Goal: Task Accomplishment & Management: Use online tool/utility

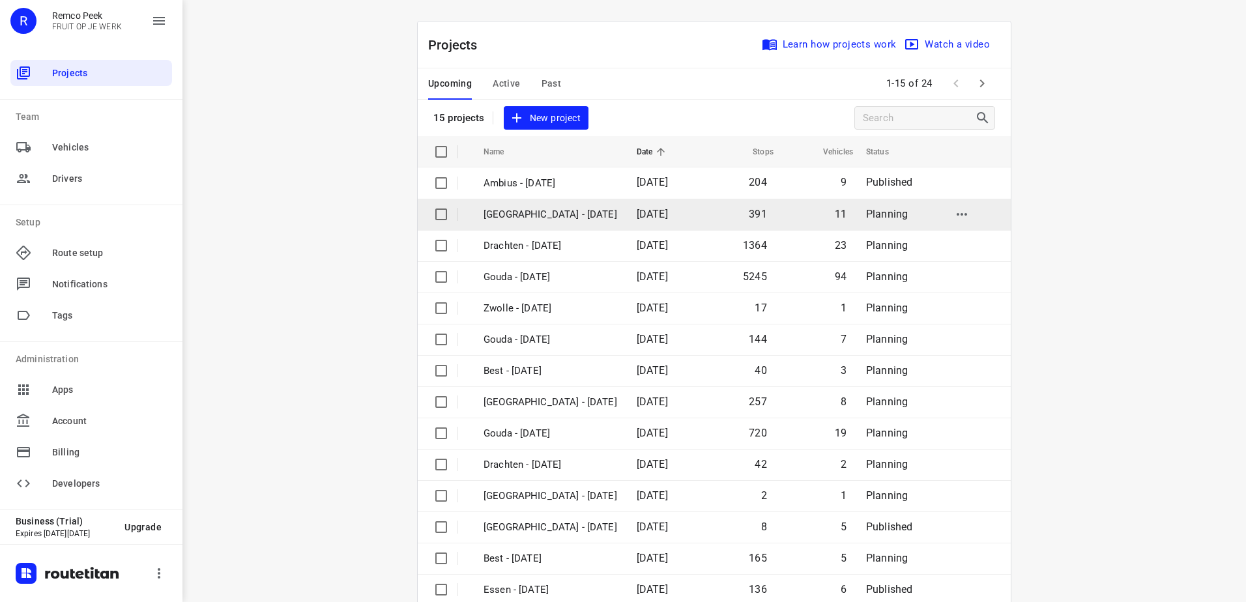
click at [511, 210] on p "[GEOGRAPHIC_DATA] - [DATE]" at bounding box center [551, 214] width 134 height 15
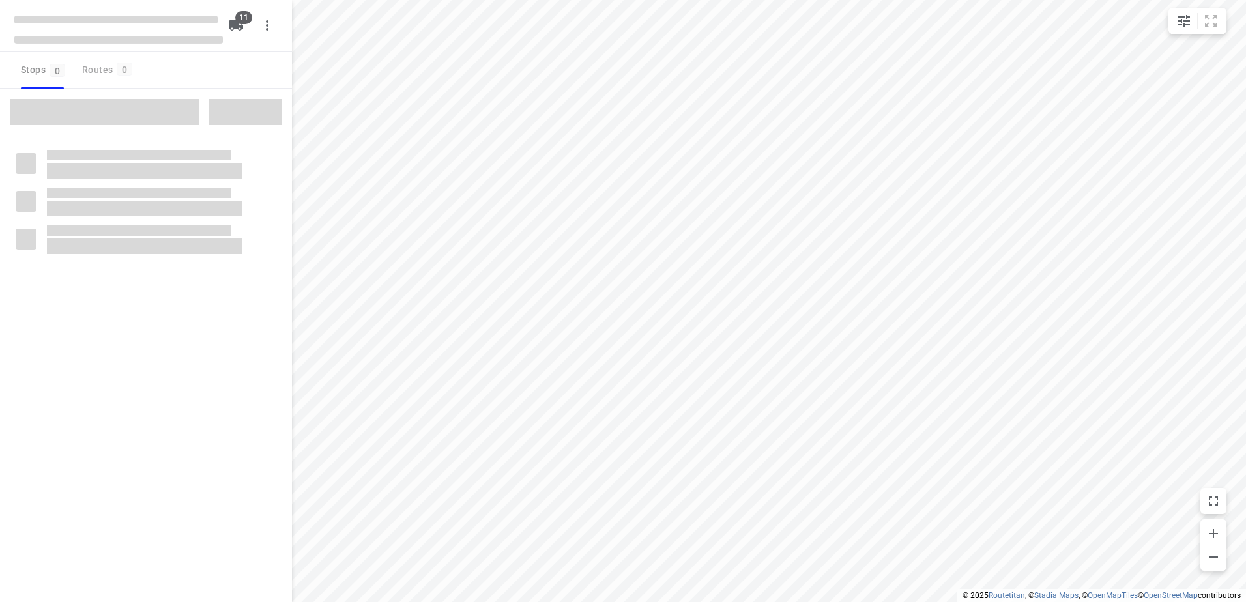
checkbox input "true"
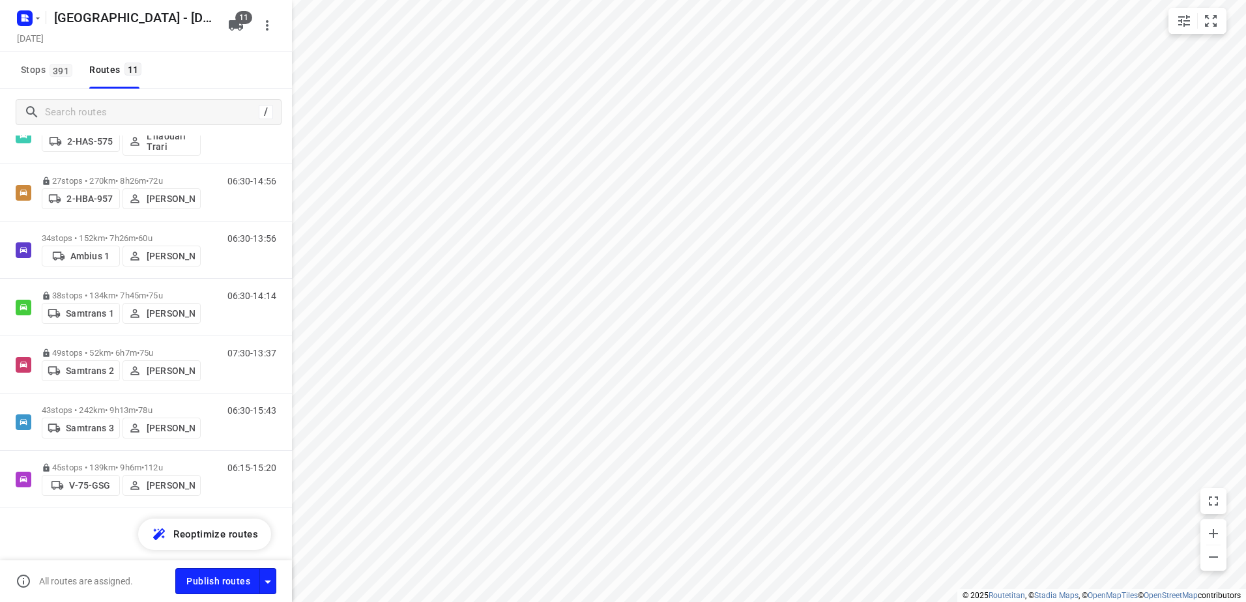
scroll to position [264, 0]
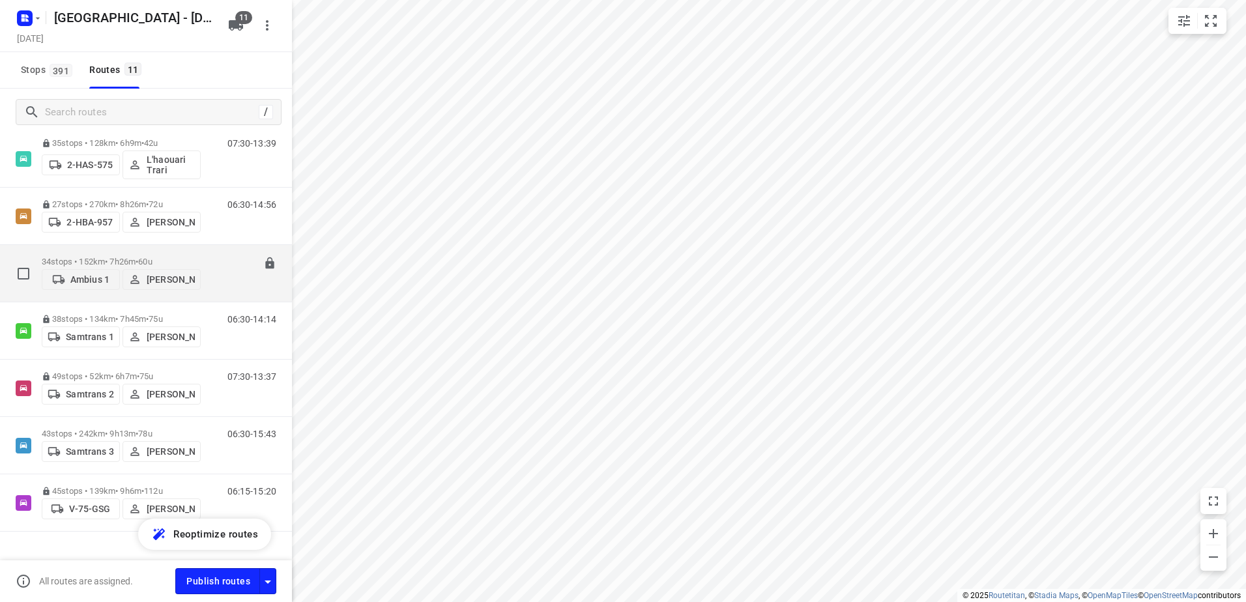
click at [75, 257] on p "34 stops • 152km • 7h26m • 60u" at bounding box center [121, 262] width 159 height 10
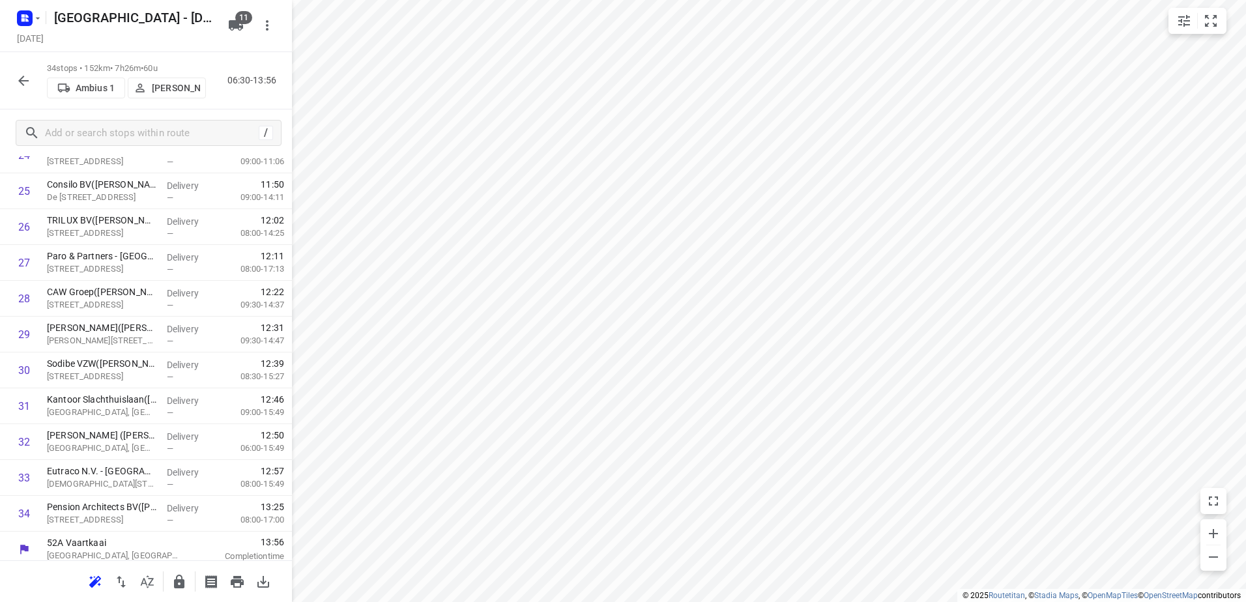
scroll to position [916, 0]
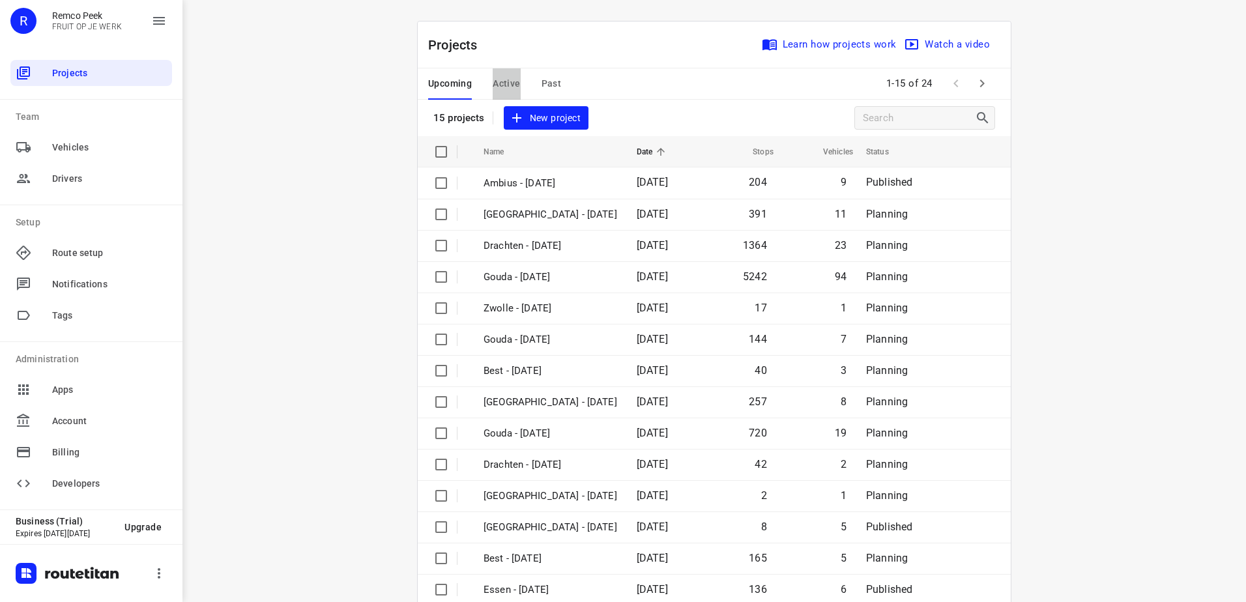
click at [504, 87] on span "Active" at bounding box center [506, 84] width 27 height 16
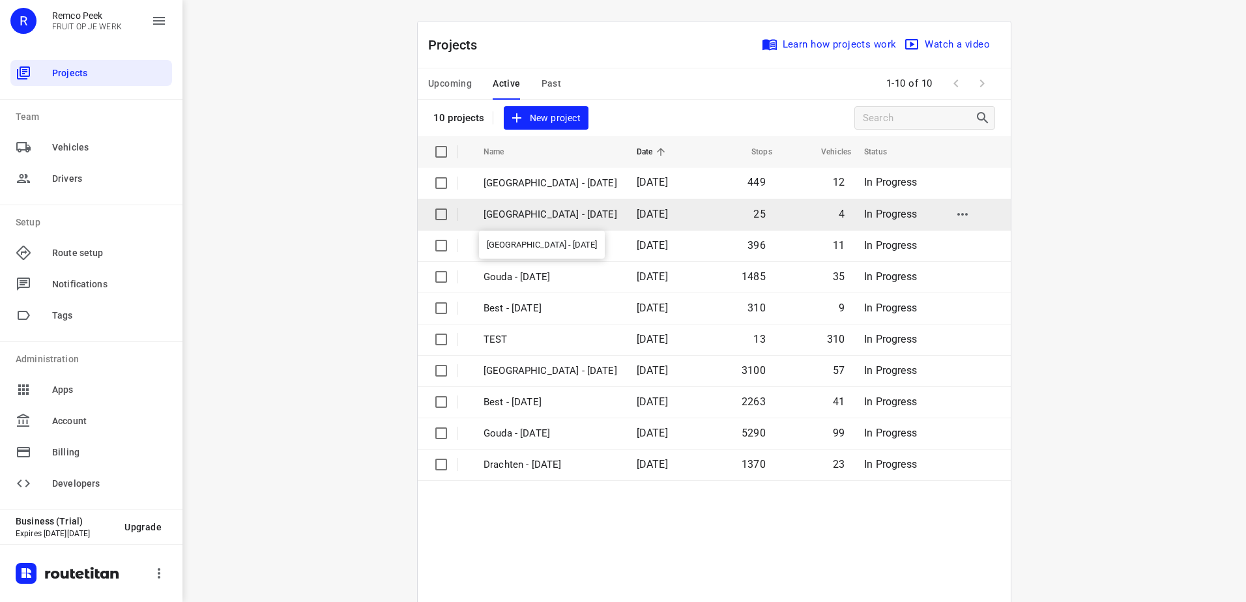
click at [526, 217] on p "[GEOGRAPHIC_DATA] - [DATE]" at bounding box center [551, 214] width 134 height 15
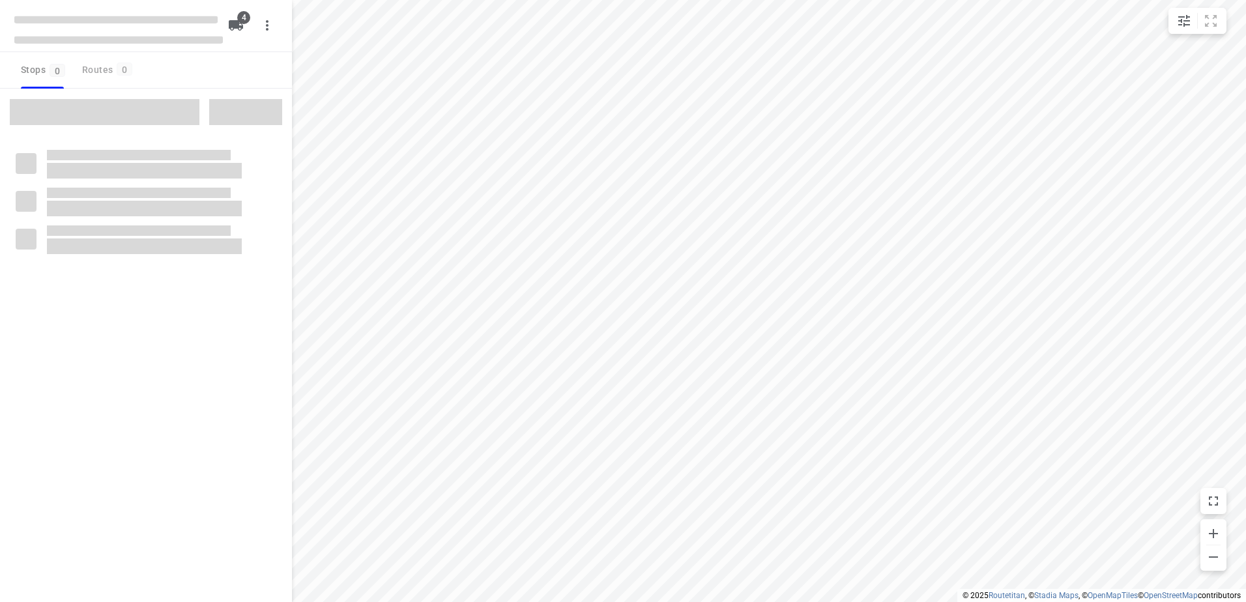
checkbox input "true"
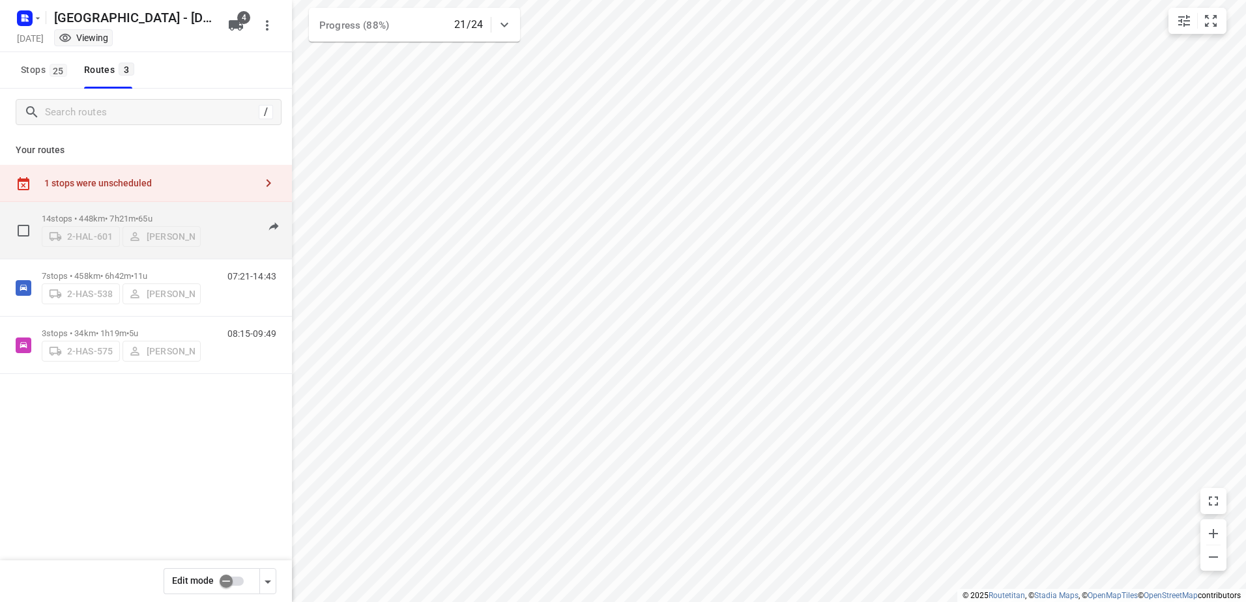
click at [124, 214] on p "14 stops • 448km • 7h21m • 65u" at bounding box center [121, 219] width 159 height 10
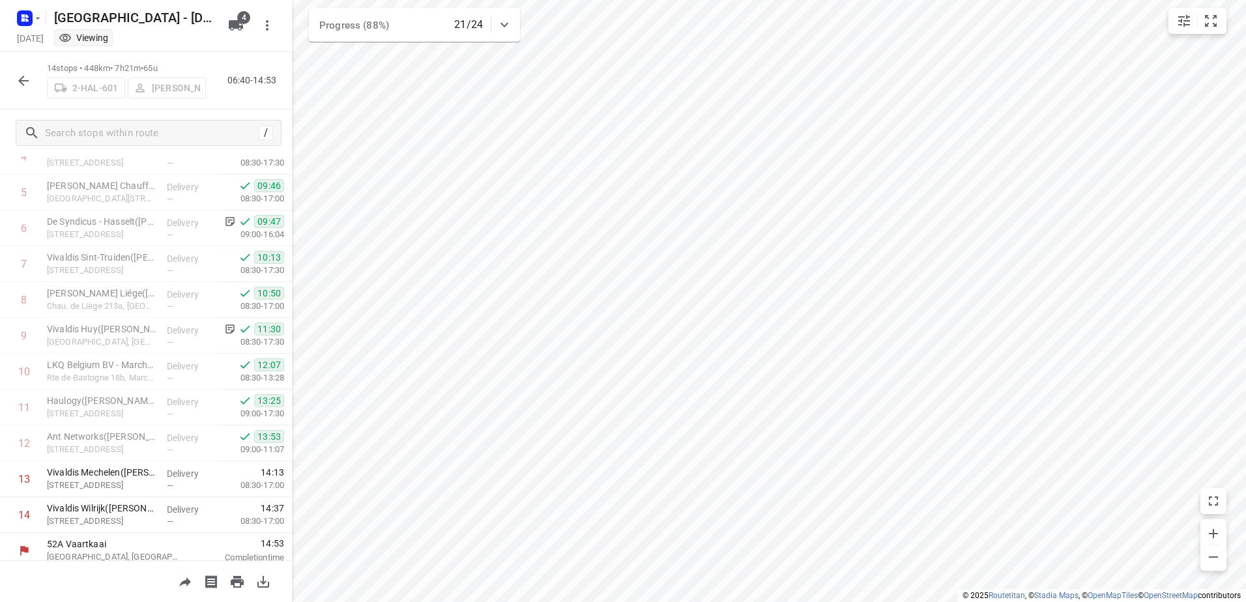
scroll to position [236, 0]
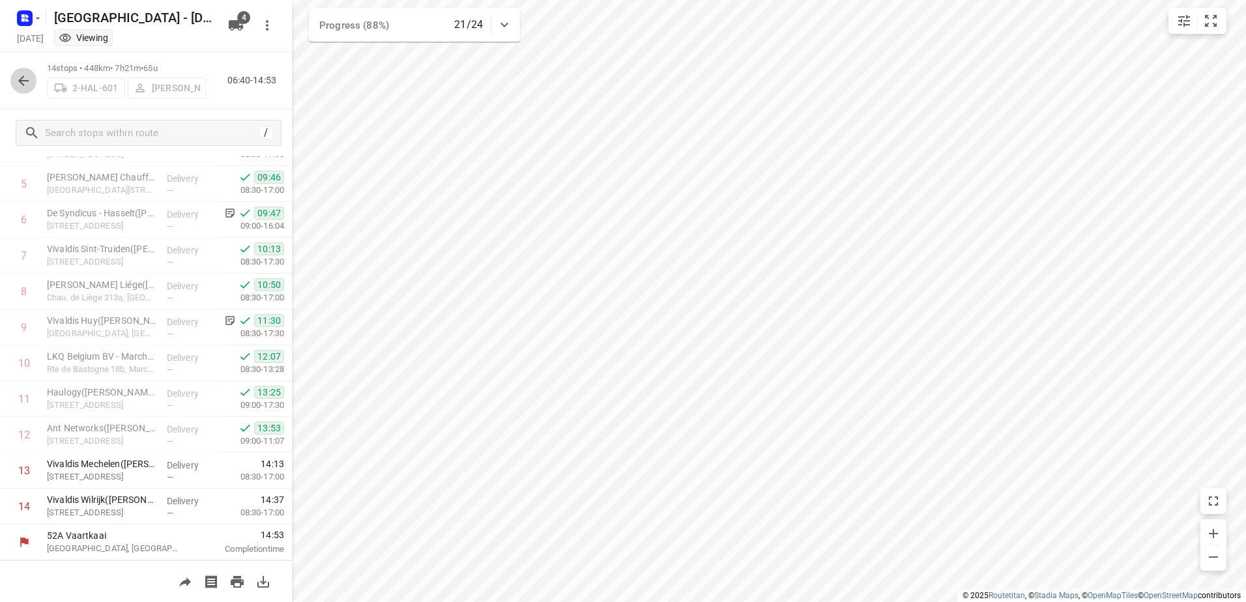
click at [22, 84] on icon "button" at bounding box center [24, 81] width 16 height 16
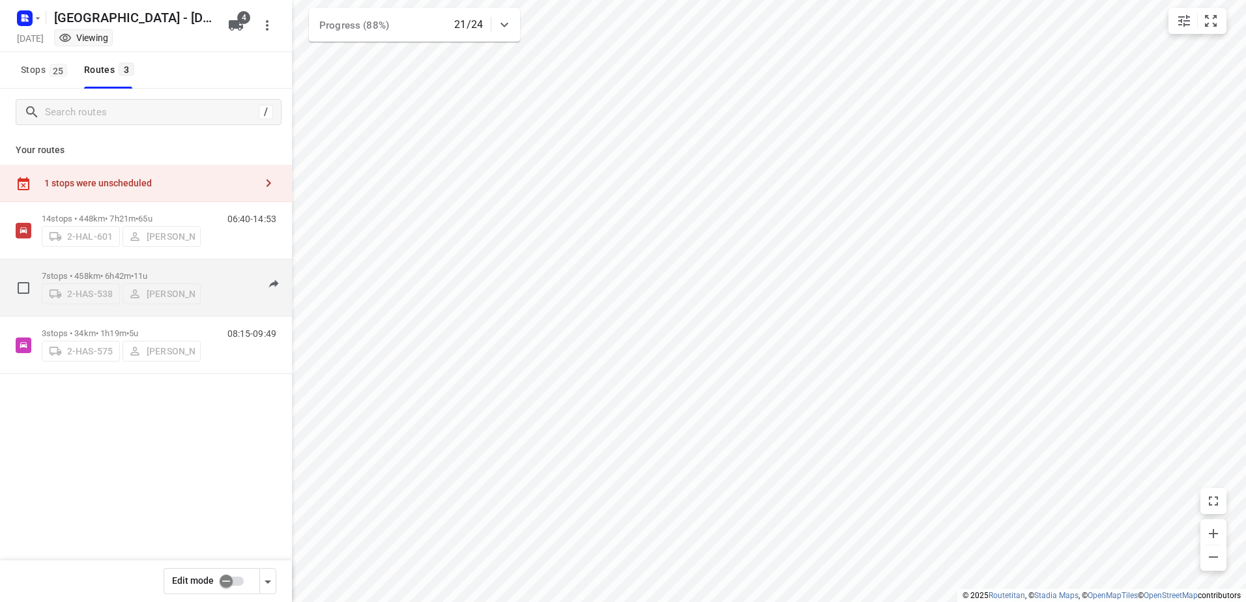
click at [92, 275] on p "7 stops • 458km • 6h42m • 11u" at bounding box center [121, 276] width 159 height 10
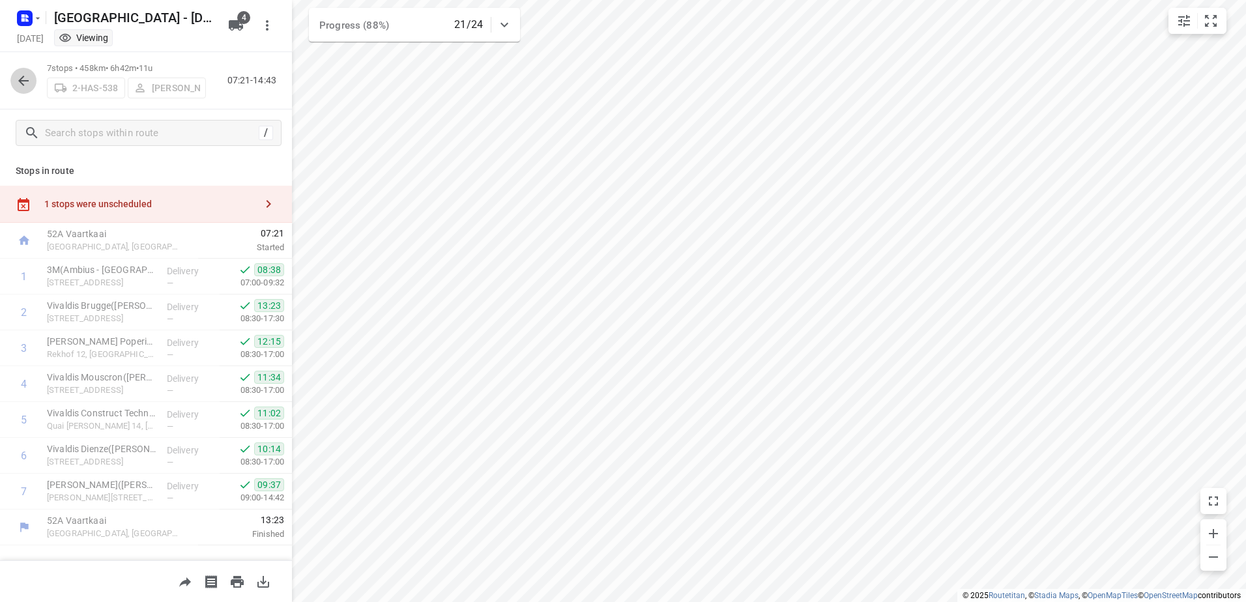
click at [23, 85] on icon "button" at bounding box center [23, 81] width 10 height 10
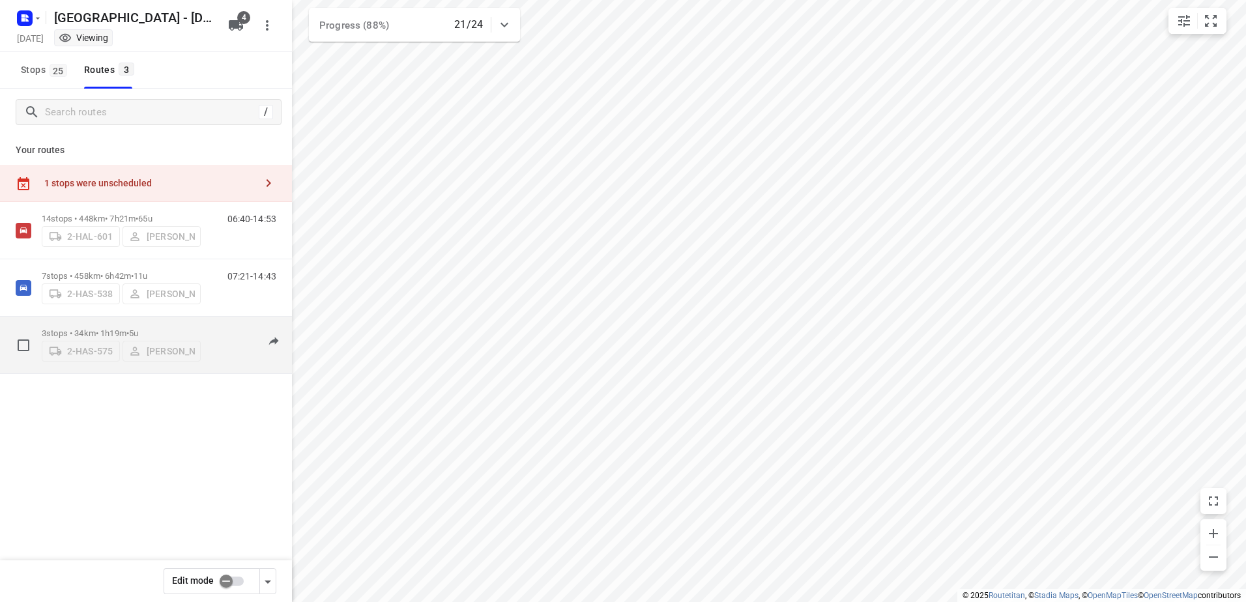
click at [80, 328] on p "3 stops • 34km • 1h19m • 5u" at bounding box center [121, 333] width 159 height 10
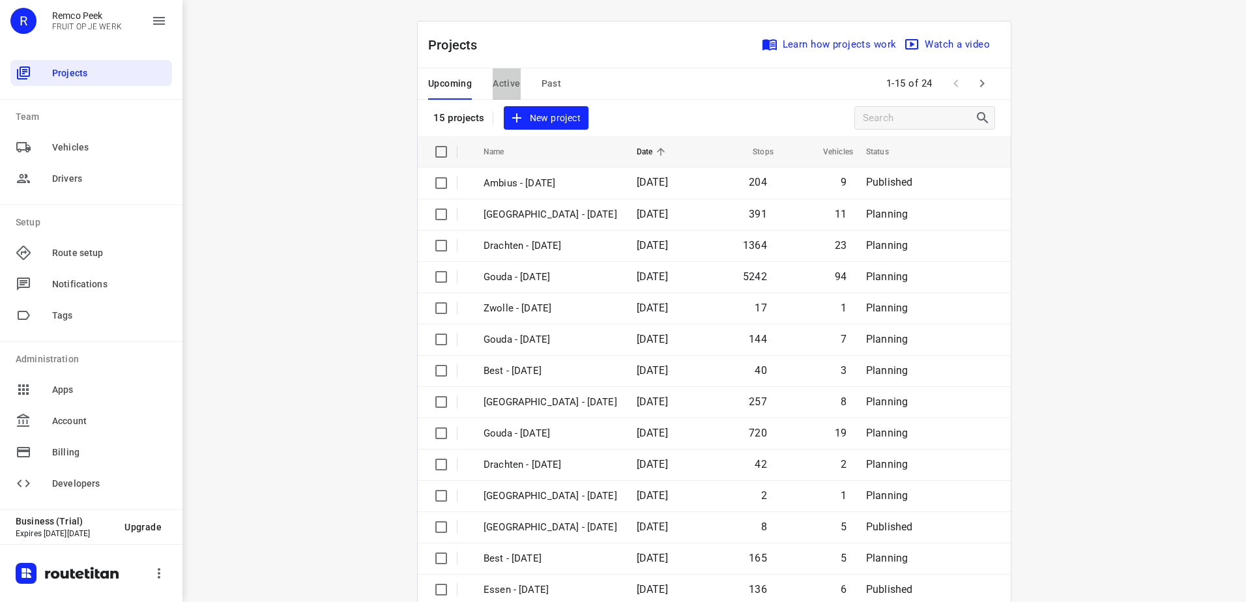
click at [495, 80] on span "Active" at bounding box center [506, 84] width 27 height 16
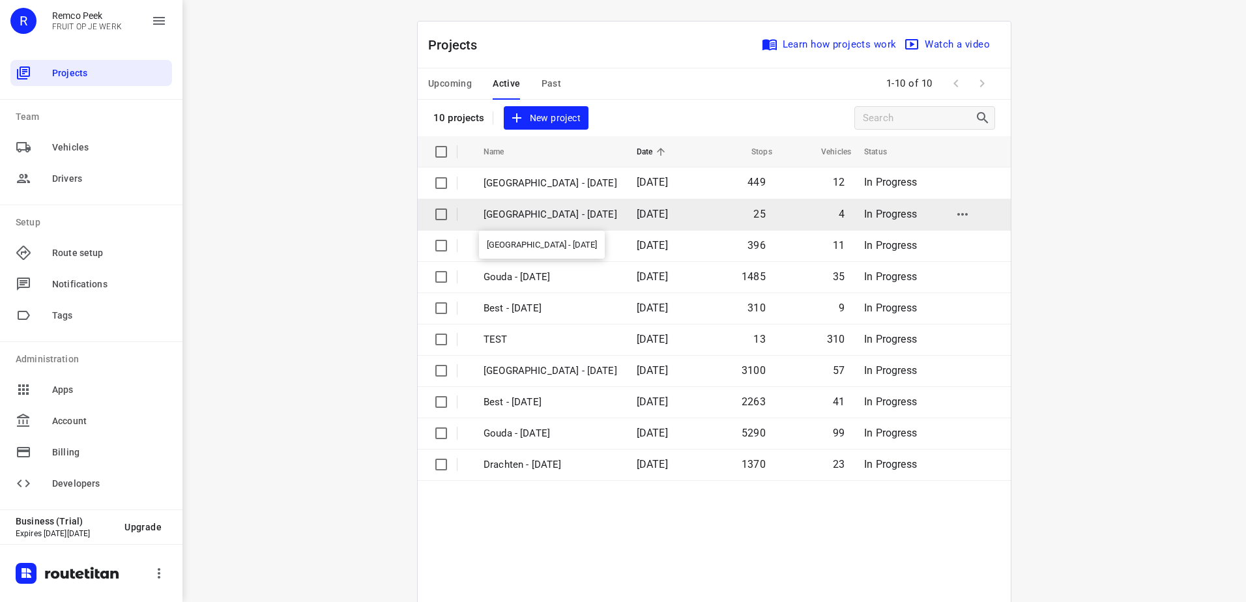
click at [538, 213] on p "[GEOGRAPHIC_DATA] - [DATE]" at bounding box center [551, 214] width 134 height 15
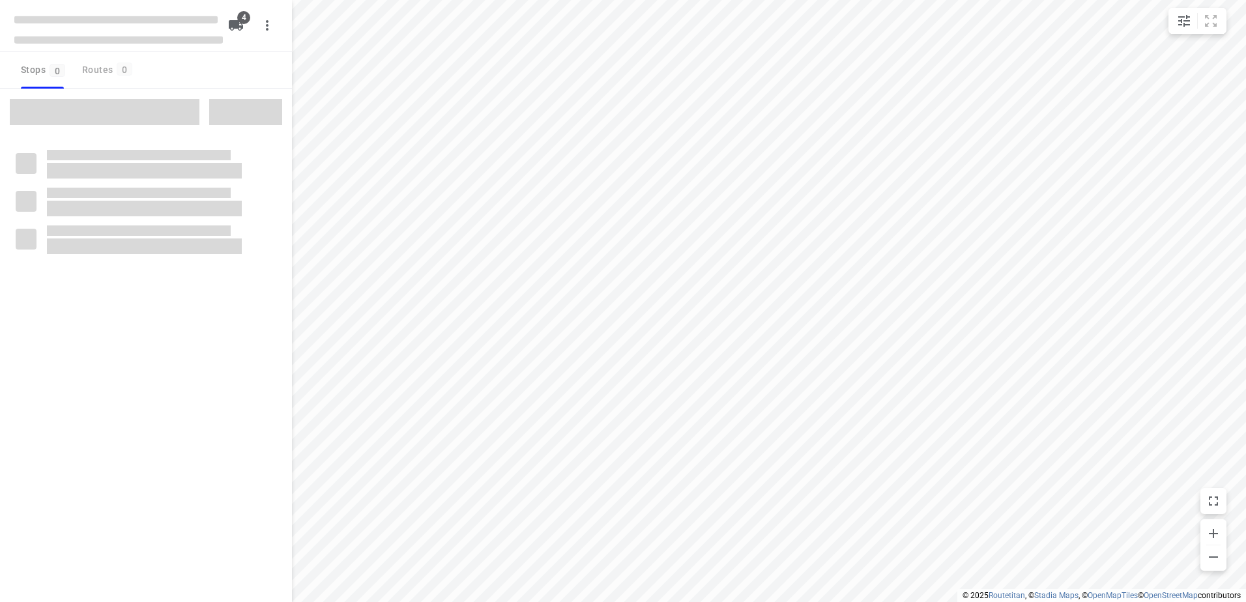
checkbox input "true"
